Goal: Task Accomplishment & Management: Manage account settings

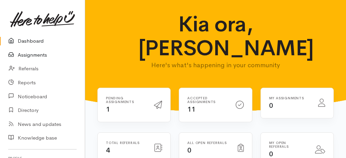
click at [37, 53] on link "Assignments" at bounding box center [42, 55] width 85 height 14
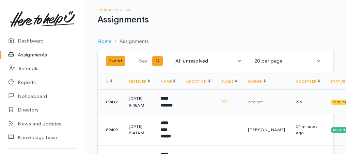
click at [167, 102] on b "**********" at bounding box center [167, 101] width 12 height 11
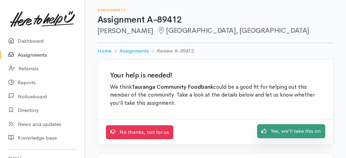
click at [279, 135] on link "Yes, we'll take this on" at bounding box center [291, 131] width 68 height 14
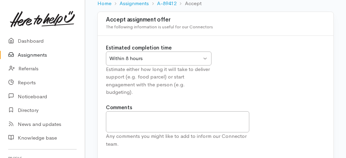
scroll to position [85, 0]
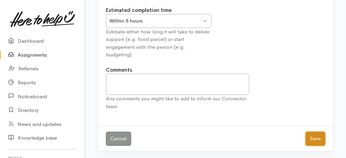
click at [313, 139] on button "Save" at bounding box center [316, 139] width 20 height 14
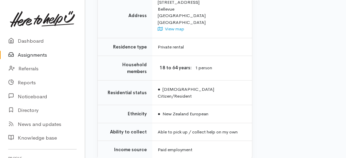
scroll to position [638, 0]
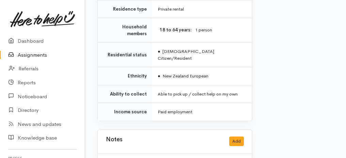
drag, startPoint x: 100, startPoint y: 38, endPoint x: 164, endPoint y: 166, distance: 143.1
copy div "Needs assessment Evaluation from Connector Help requested Food support Hygiene/…"
